Goal: Find specific page/section: Find specific page/section

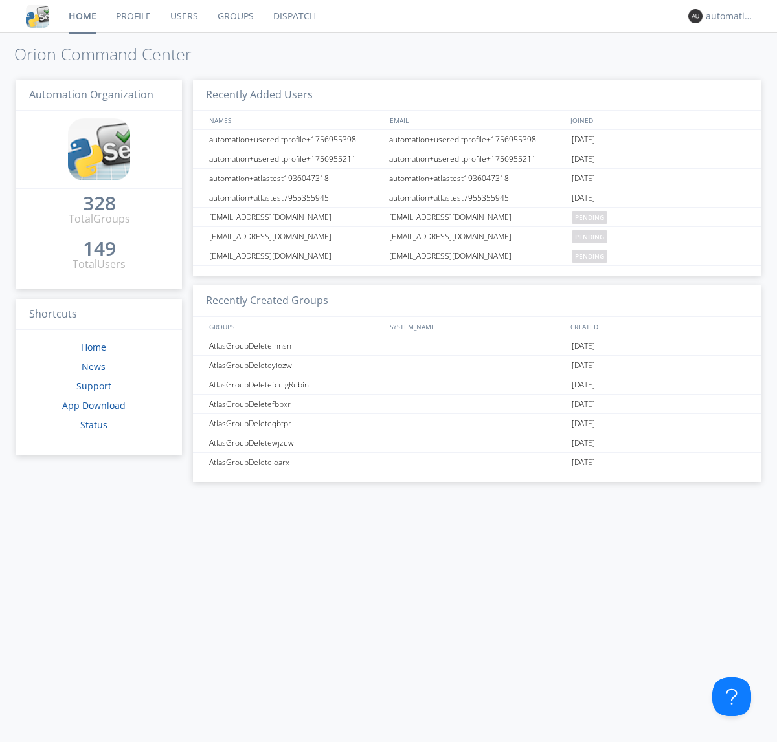
click at [293, 16] on link "Dispatch" at bounding box center [294, 16] width 62 height 32
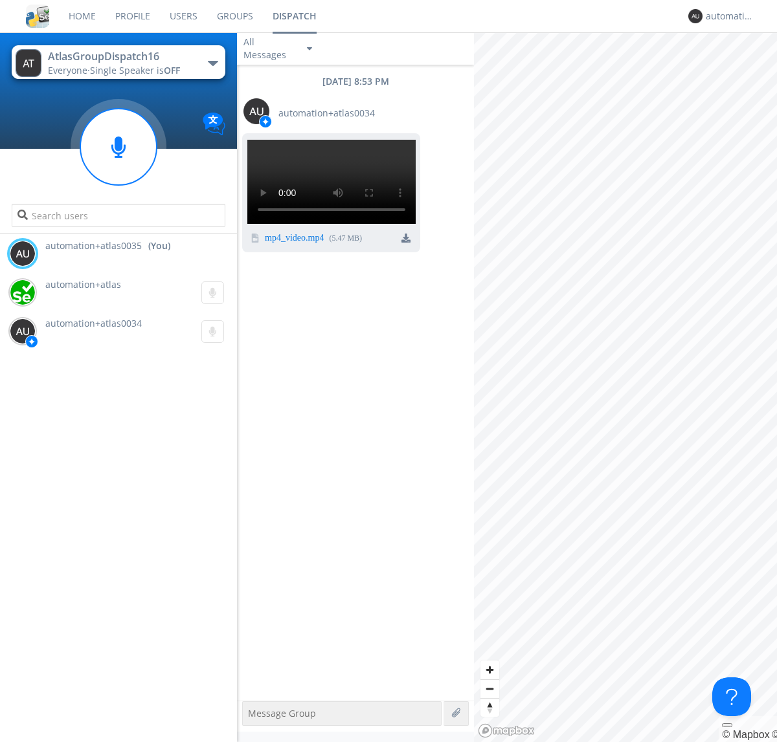
click at [212, 63] on div "button" at bounding box center [213, 63] width 10 height 5
click at [0, 0] on span "AtlasGroupDispatch17" at bounding box center [0, 0] width 0 height 0
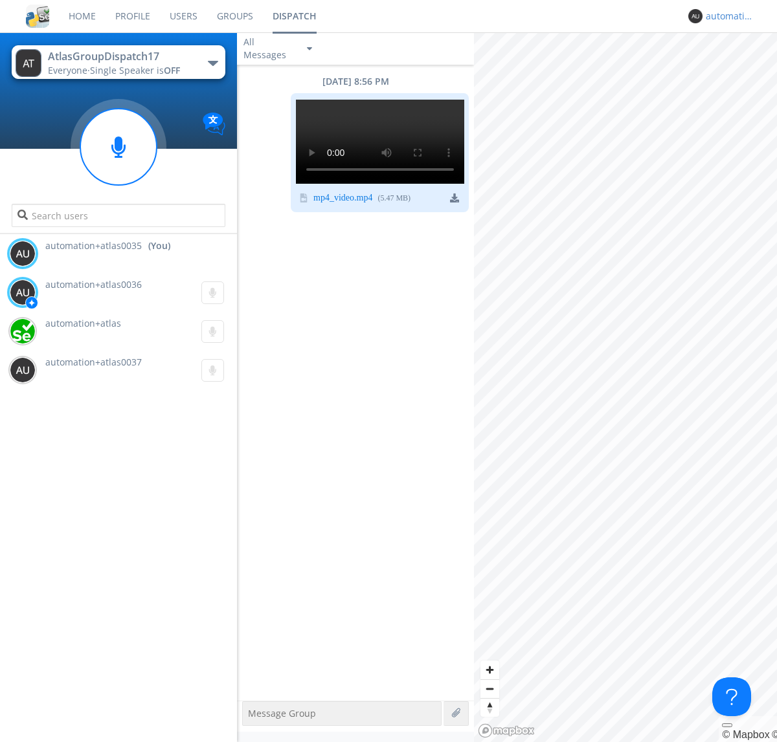
click at [726, 16] on div "automation+atlas0035" at bounding box center [729, 16] width 49 height 13
